Goal: Information Seeking & Learning: Understand process/instructions

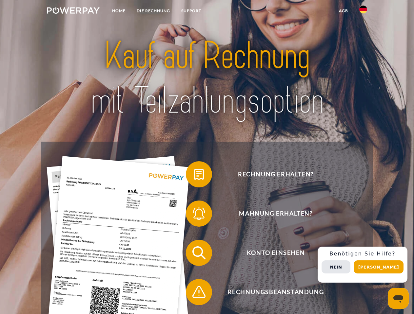
click at [73, 11] on img at bounding box center [73, 10] width 53 height 7
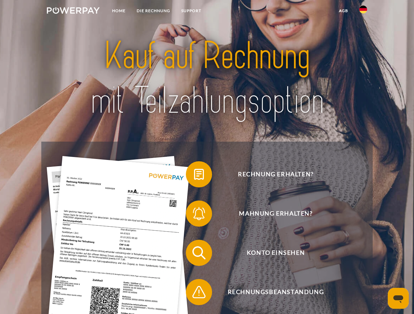
click at [363, 11] on img at bounding box center [363, 10] width 8 height 8
click at [343, 11] on link "agb" at bounding box center [343, 11] width 20 height 12
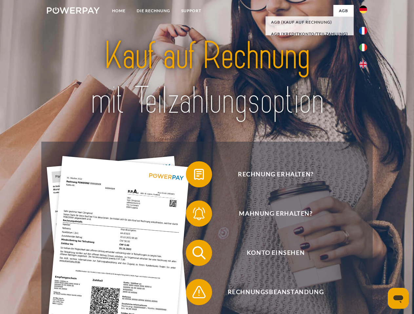
click at [194, 176] on span at bounding box center [189, 174] width 33 height 33
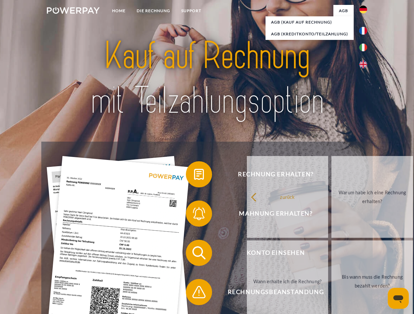
click at [194, 215] on div "Rechnung erhalten? Mahnung erhalten? Konto einsehen" at bounding box center [206, 273] width 331 height 262
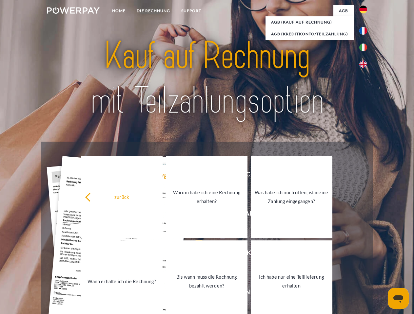
click at [194, 255] on link "Bis wann muss die Rechnung bezahlt werden?" at bounding box center [207, 282] width 82 height 82
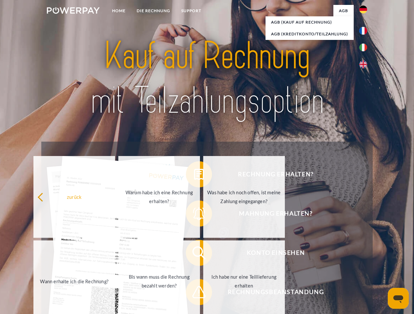
click at [194, 294] on span at bounding box center [189, 292] width 33 height 33
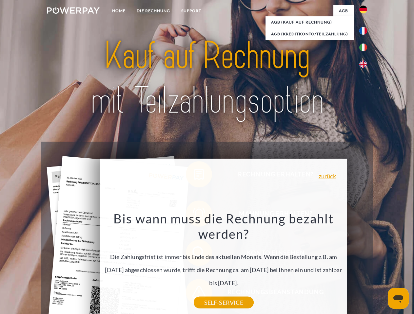
click at [365, 265] on div "Rechnung erhalten? Mahnung erhalten? Konto einsehen" at bounding box center [206, 273] width 331 height 262
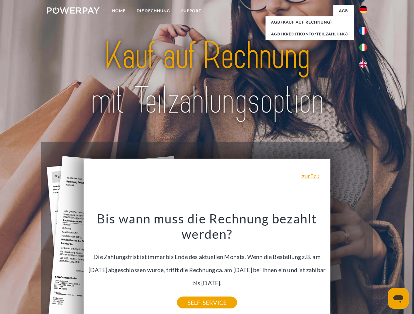
click at [349, 266] on span "Konto einsehen" at bounding box center [275, 253] width 161 height 26
click at [381, 267] on header "Home DIE RECHNUNG SUPPORT" at bounding box center [207, 226] width 414 height 452
